Goal: Task Accomplishment & Management: Manage account settings

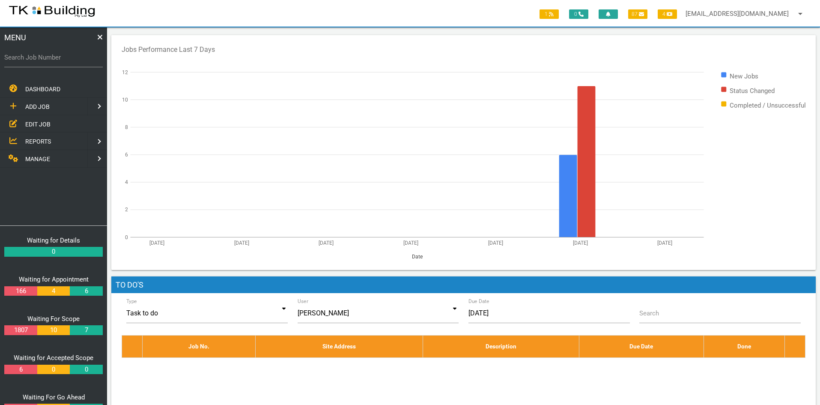
click at [39, 121] on span "EDIT JOB" at bounding box center [37, 123] width 25 height 7
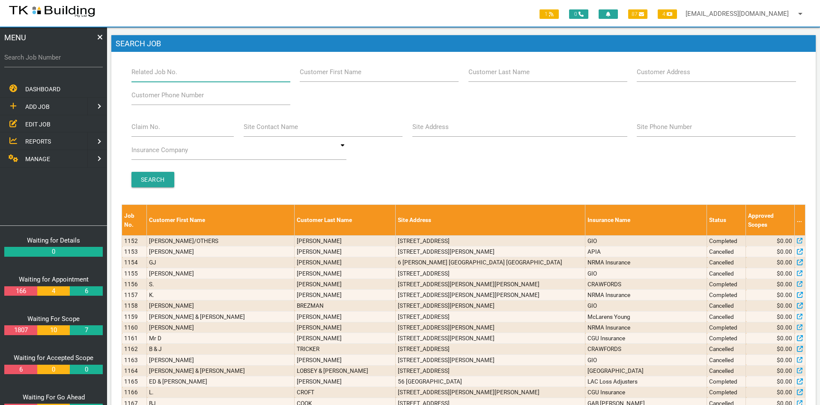
click at [198, 75] on input "Related Job No." at bounding box center [210, 72] width 159 height 20
type input "28117"
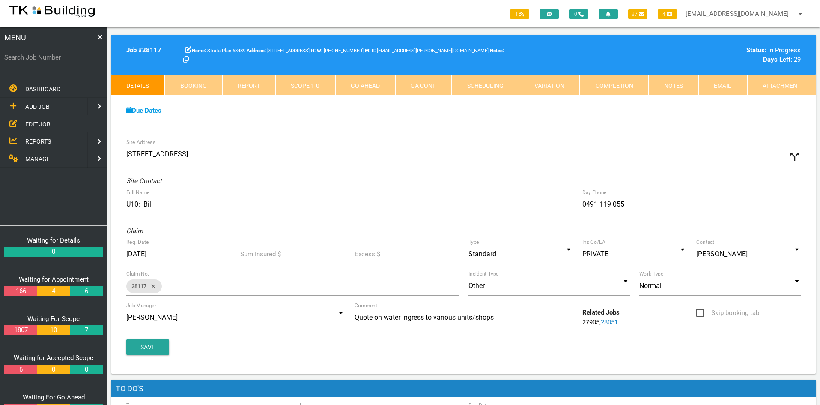
click at [610, 320] on link "28051" at bounding box center [609, 322] width 17 height 8
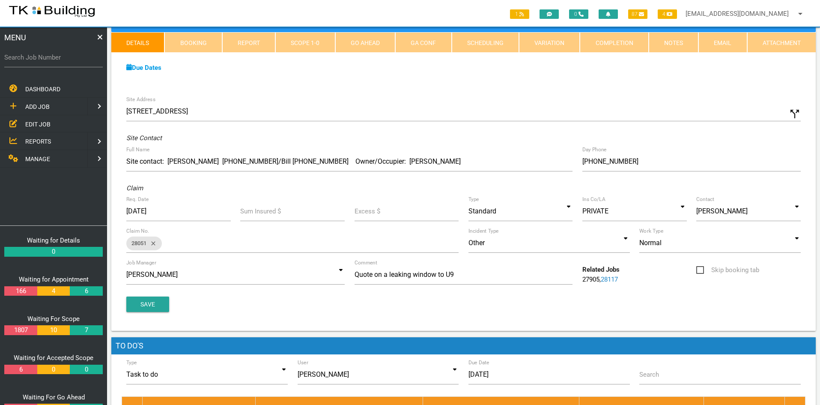
click at [590, 299] on div "Save" at bounding box center [464, 303] width 684 height 15
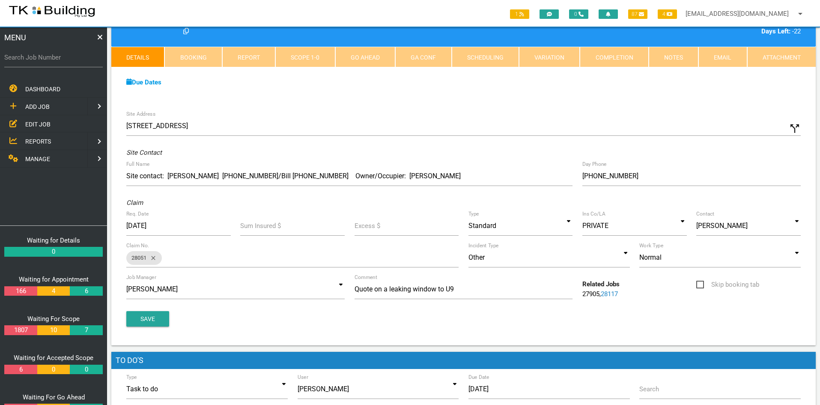
scroll to position [43, 0]
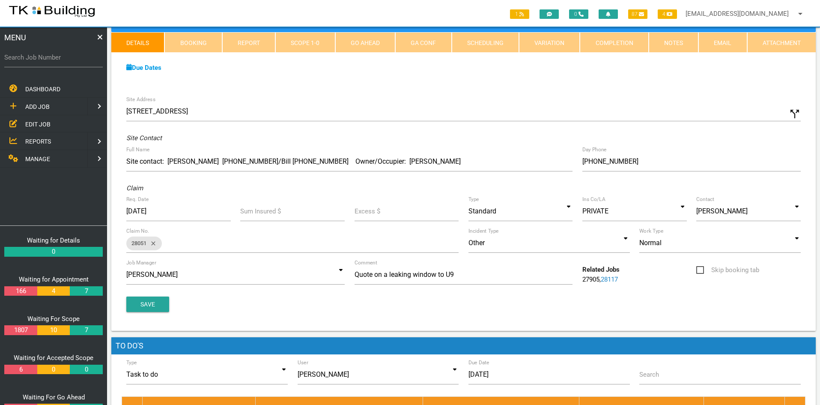
drag, startPoint x: 517, startPoint y: 98, endPoint x: 536, endPoint y: 95, distance: 18.8
click at [518, 98] on div "Site Address 9/2 Belmont St, Swansea NSW 2281, Australia call_split Custom Addr…" at bounding box center [463, 210] width 704 height 239
click at [668, 42] on link "Notes" at bounding box center [674, 42] width 50 height 21
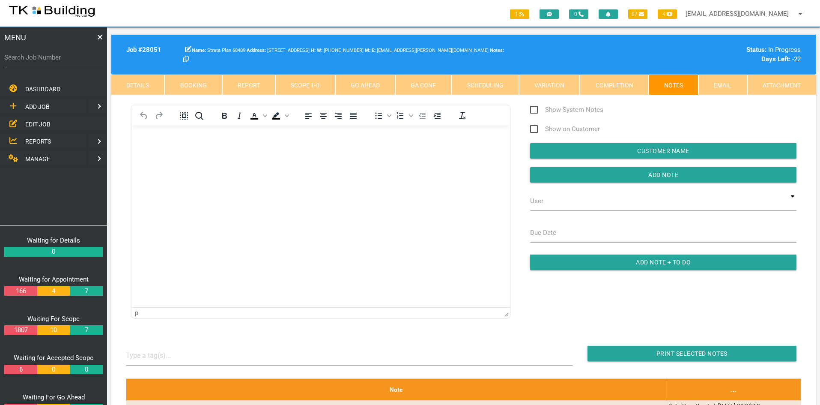
scroll to position [0, 0]
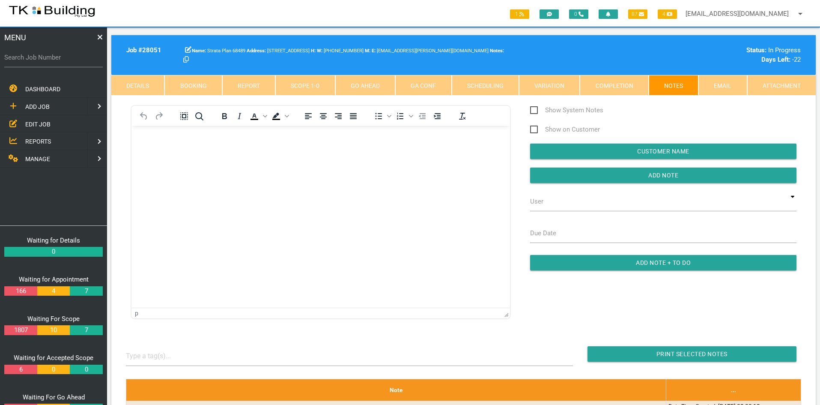
click at [37, 124] on span "EDIT JOB" at bounding box center [37, 123] width 25 height 7
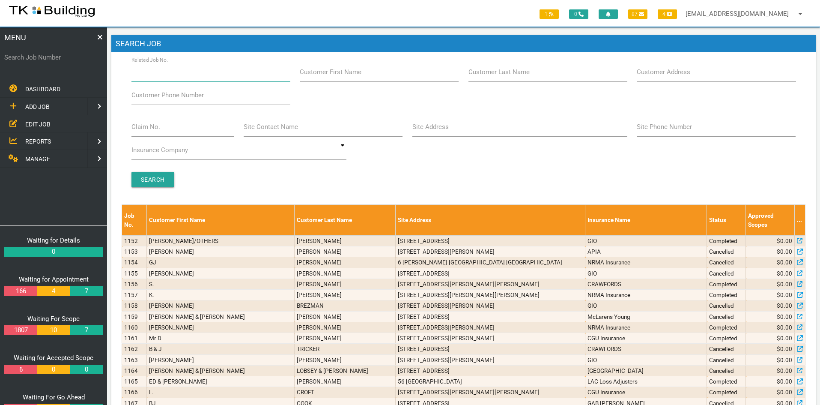
click at [183, 75] on input "Related Job No." at bounding box center [210, 72] width 159 height 20
type input "28117"
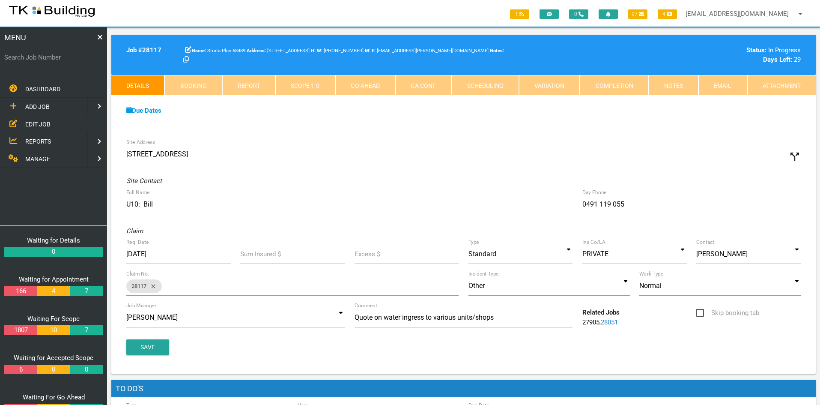
click at [408, 123] on div "Due Dates Waiting for Appointment From 18/08/2025 To 29/08/2025 Waiting For Sco…" at bounding box center [463, 114] width 704 height 39
click at [677, 90] on link "Notes" at bounding box center [674, 85] width 50 height 21
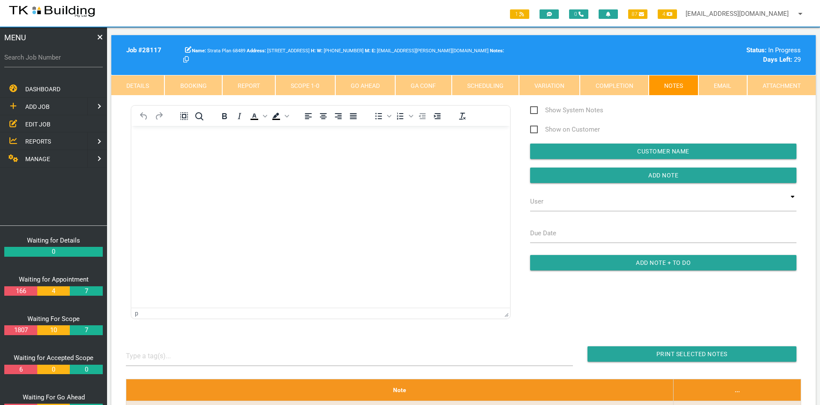
click at [335, 165] on html at bounding box center [320, 145] width 379 height 39
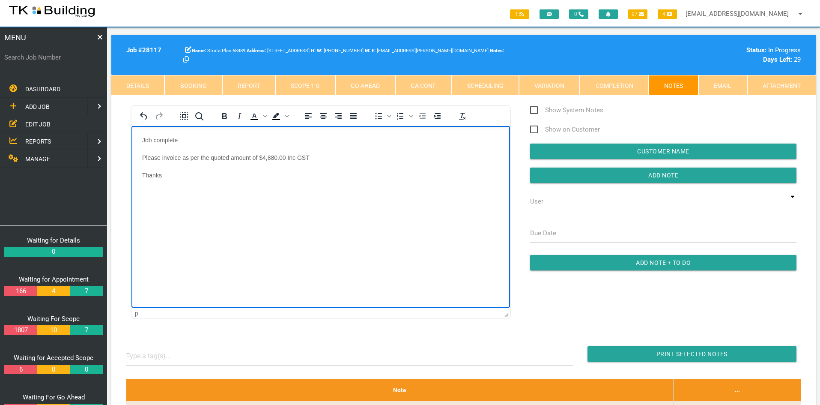
click at [337, 200] on html "Job complete Please invoice as per the quoted amount of $4,880.00 Inc GST Thanks" at bounding box center [320, 163] width 379 height 74
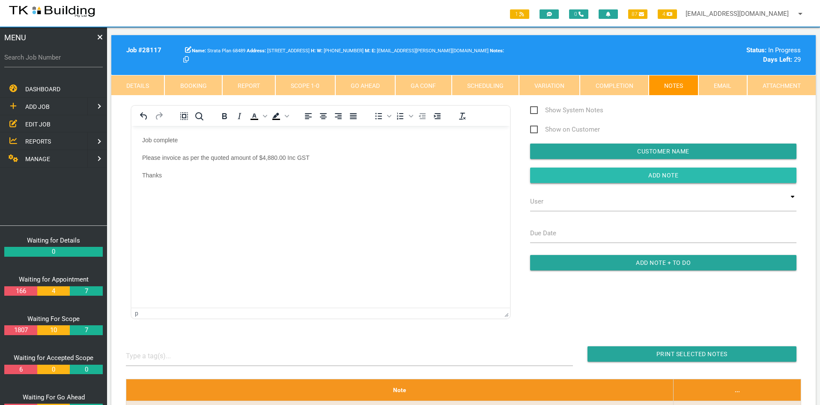
click at [645, 173] on input "button" at bounding box center [663, 174] width 266 height 15
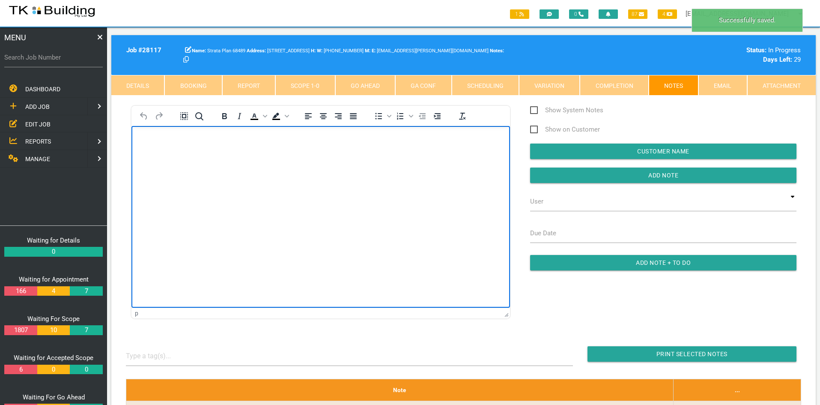
click at [408, 165] on html at bounding box center [320, 145] width 379 height 39
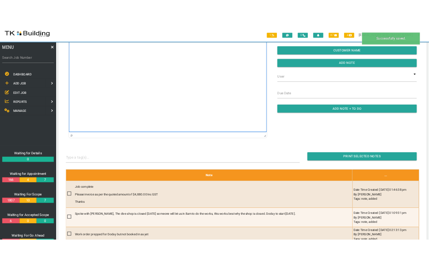
scroll to position [128, 0]
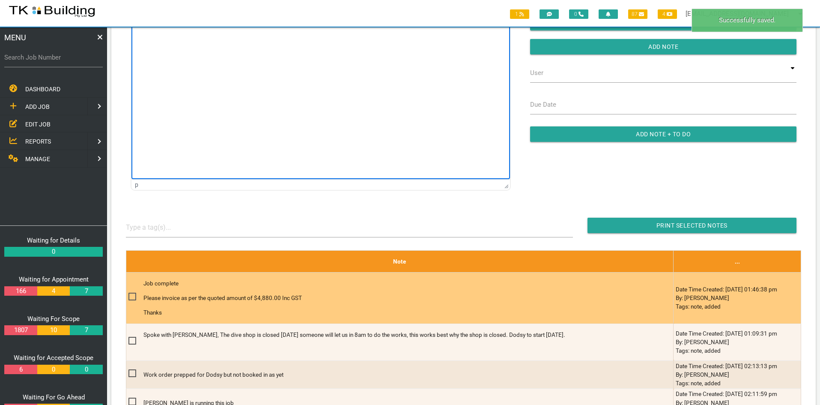
click at [134, 298] on span at bounding box center [135, 296] width 15 height 11
click at [134, 297] on input "checkbox" at bounding box center [131, 294] width 6 height 6
checkbox input "true"
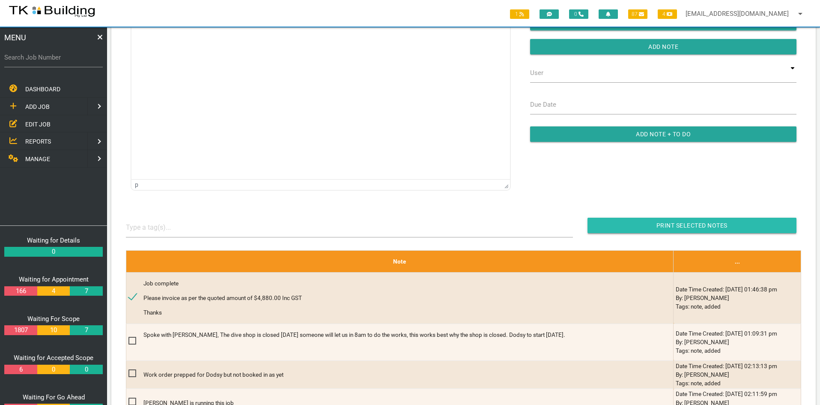
click at [671, 221] on input "button" at bounding box center [692, 225] width 209 height 15
